Goal: Entertainment & Leisure: Consume media (video, audio)

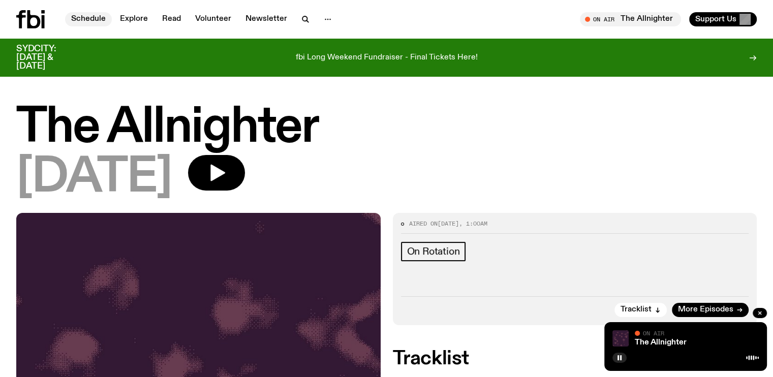
click at [78, 18] on link "Schedule" at bounding box center [88, 19] width 47 height 14
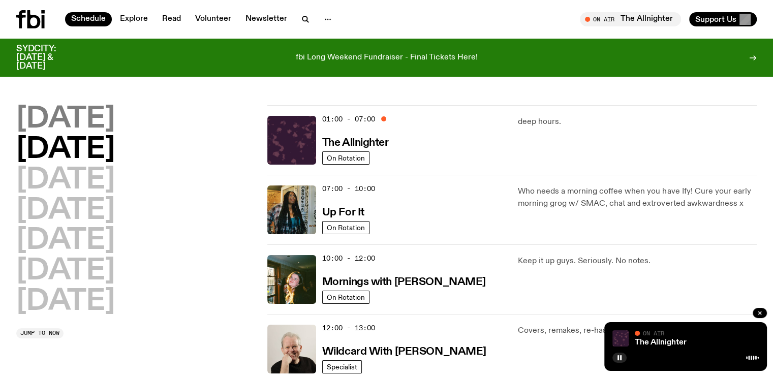
click at [102, 117] on h2 "[DATE]" at bounding box center [65, 119] width 99 height 28
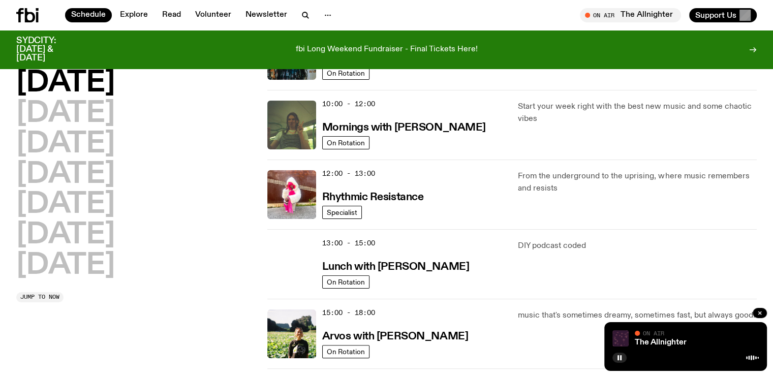
scroll to position [146, 0]
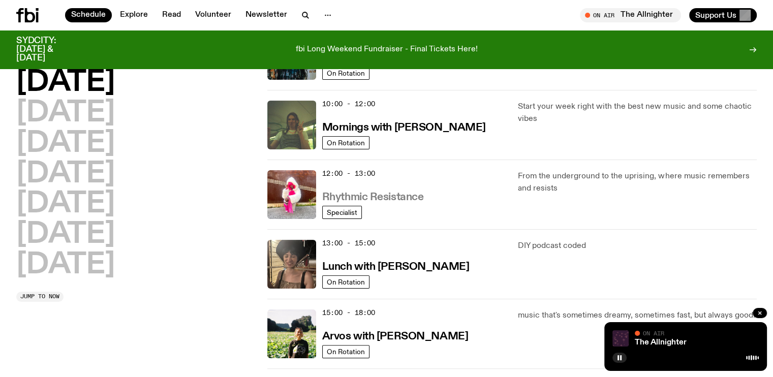
click at [386, 192] on h3 "Rhythmic Resistance" at bounding box center [373, 197] width 102 height 11
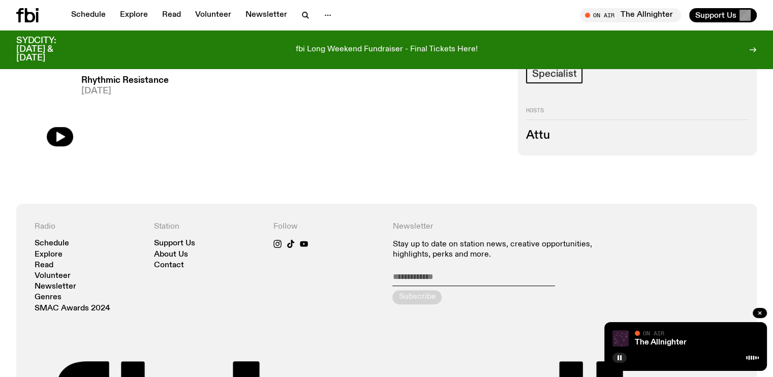
scroll to position [452, 0]
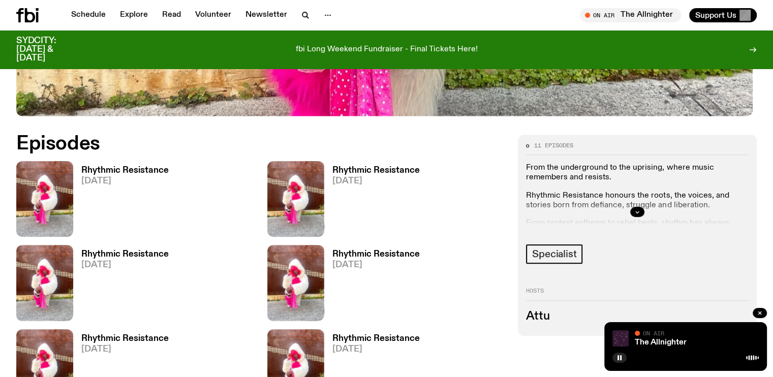
click at [115, 166] on h3 "Rhythmic Resistance" at bounding box center [124, 170] width 87 height 9
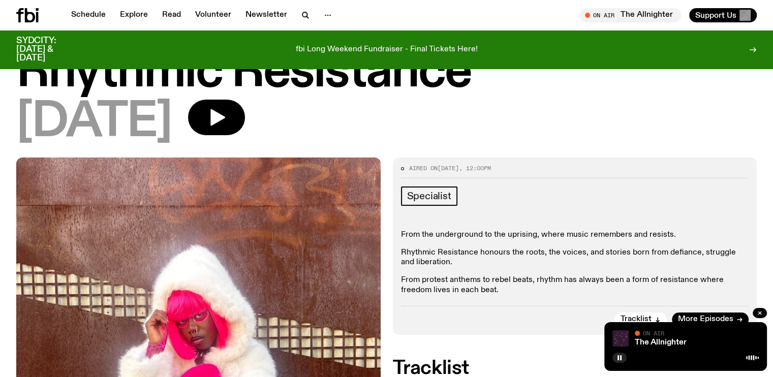
scroll to position [46, 0]
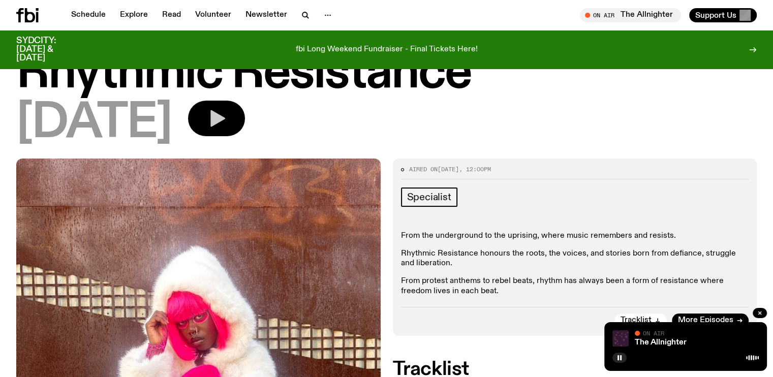
click at [245, 115] on button "button" at bounding box center [216, 119] width 57 height 36
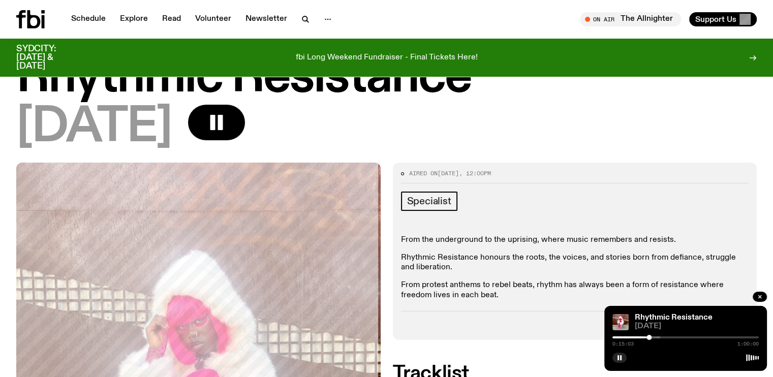
scroll to position [0, 0]
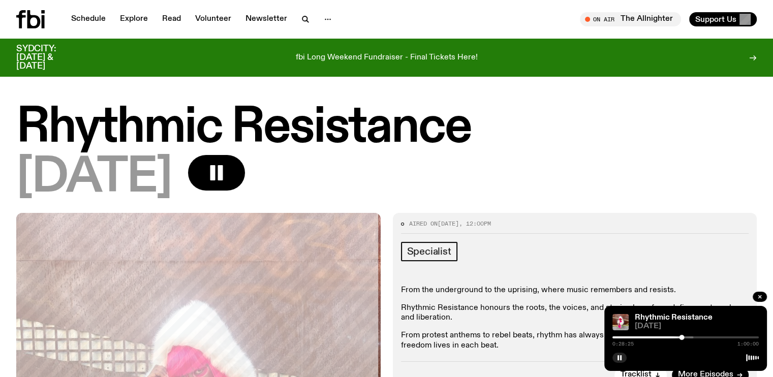
click at [483, 336] on div "0:28:25 1:00:00" at bounding box center [686, 341] width 146 height 12
click at [483, 337] on div at bounding box center [608, 338] width 146 height 2
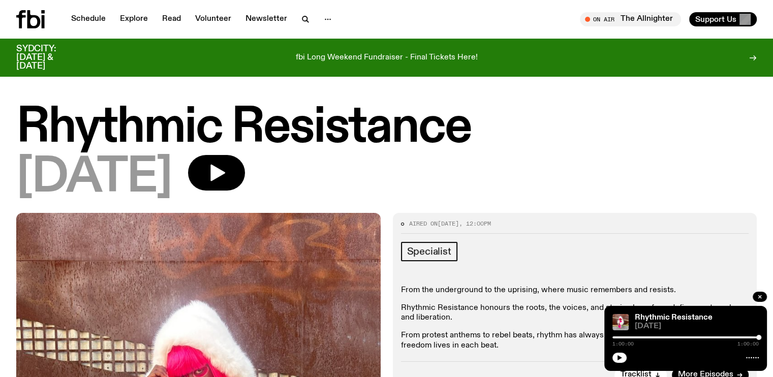
click at [642, 338] on div at bounding box center [686, 338] width 146 height 2
click at [623, 361] on button "button" at bounding box center [620, 358] width 14 height 10
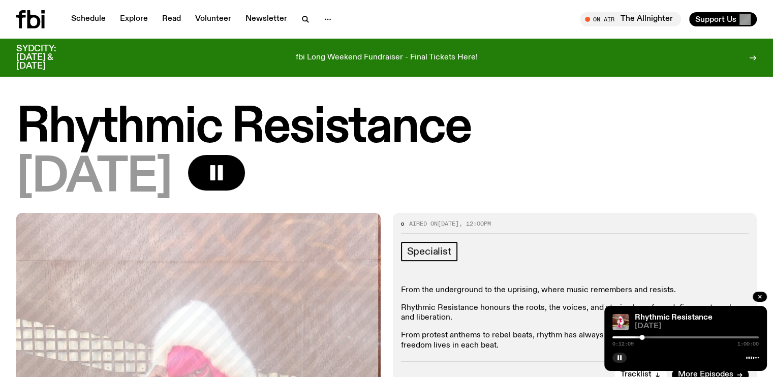
click at [647, 338] on div at bounding box center [686, 338] width 146 height 2
